Goal: Transaction & Acquisition: Purchase product/service

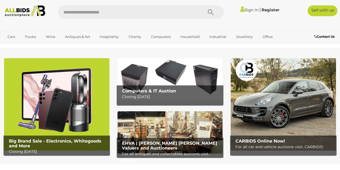
click at [69, 111] on img at bounding box center [56, 104] width 105 height 92
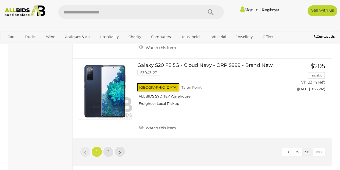
scroll to position [4229, 0]
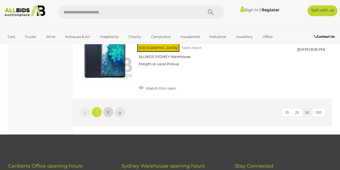
click at [108, 109] on span "2" at bounding box center [108, 111] width 2 height 5
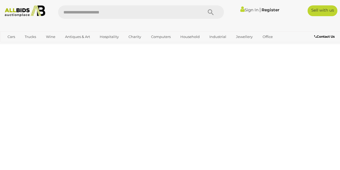
scroll to position [27, 0]
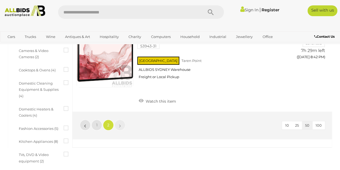
scroll to position [225, 0]
